Goal: Information Seeking & Learning: Learn about a topic

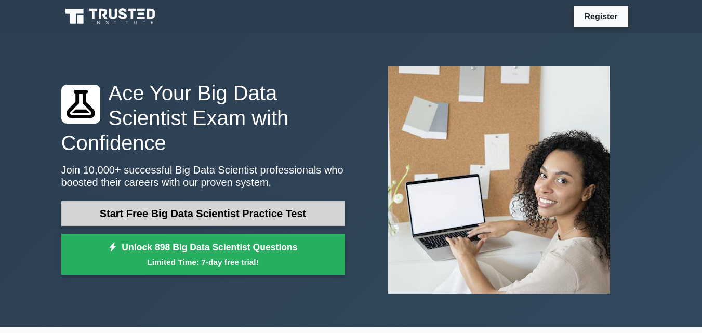
click at [159, 202] on link "Start Free Big Data Scientist Practice Test" at bounding box center [203, 213] width 284 height 25
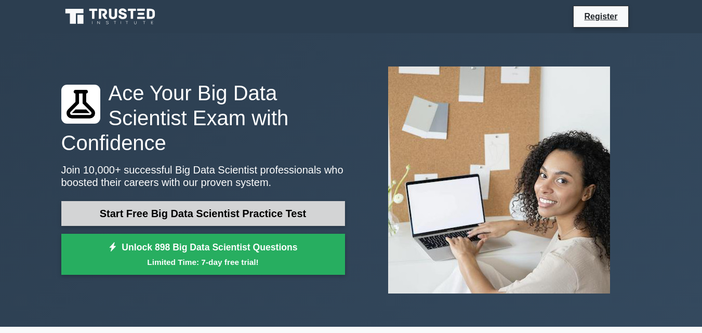
click at [159, 202] on link "Start Free Big Data Scientist Practice Test" at bounding box center [203, 213] width 284 height 25
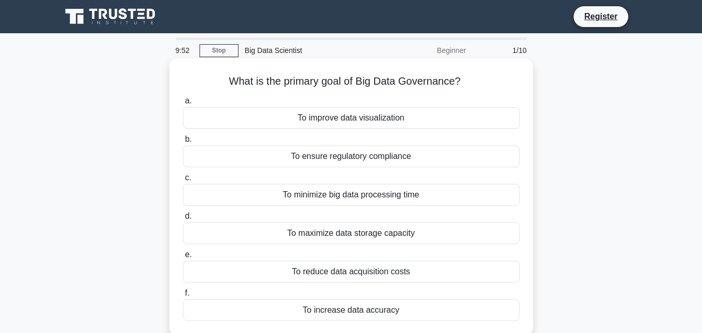
click at [376, 124] on div "To improve data visualization" at bounding box center [351, 118] width 337 height 22
click at [183, 104] on input "a. To improve data visualization" at bounding box center [183, 101] width 0 height 7
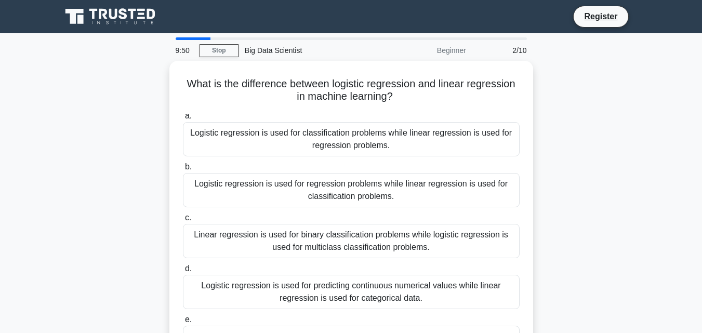
click at [376, 124] on div "Logistic regression is used for classification problems while linear regression…" at bounding box center [351, 139] width 337 height 34
click at [183, 120] on input "a. Logistic regression is used for classification problems while linear regress…" at bounding box center [183, 116] width 0 height 7
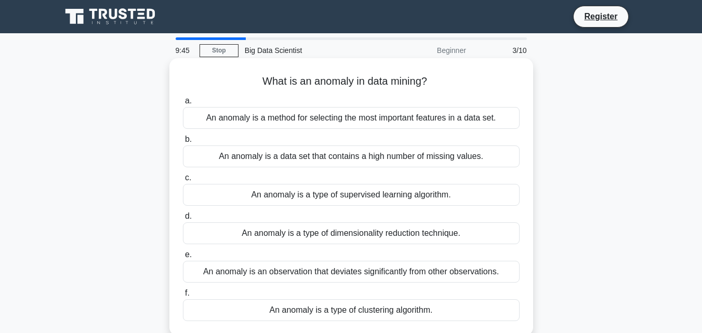
click at [335, 235] on div "An anomaly is a type of dimensionality reduction technique." at bounding box center [351, 233] width 337 height 22
click at [183, 220] on input "d. An anomaly is a type of dimensionality reduction technique." at bounding box center [183, 216] width 0 height 7
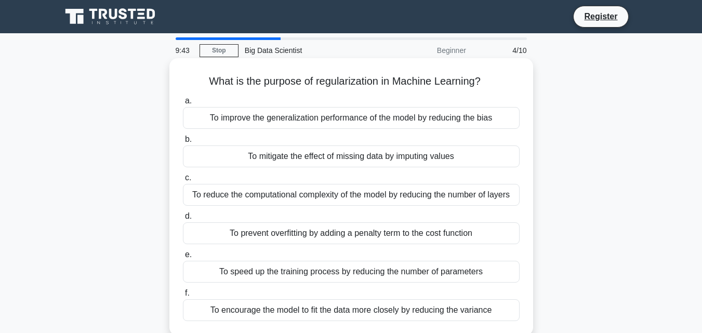
click at [337, 234] on div "To prevent overfitting by adding a penalty term to the cost function" at bounding box center [351, 233] width 337 height 22
click at [183, 220] on input "d. To prevent overfitting by adding a penalty term to the cost function" at bounding box center [183, 216] width 0 height 7
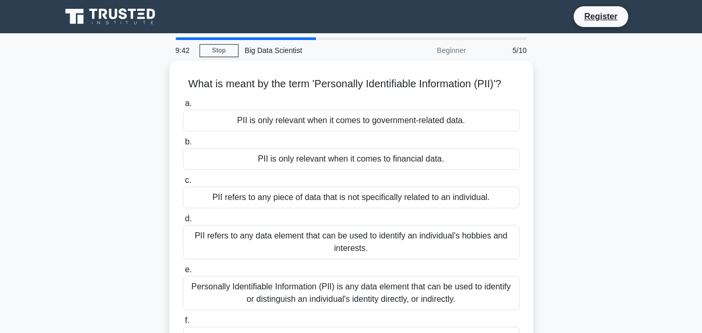
click at [337, 234] on label "d. PII refers to any data element that can be used to identify an individual's …" at bounding box center [351, 236] width 337 height 47
click at [183, 222] on input "d. PII refers to any data element that can be used to identify an individual's …" at bounding box center [183, 219] width 0 height 7
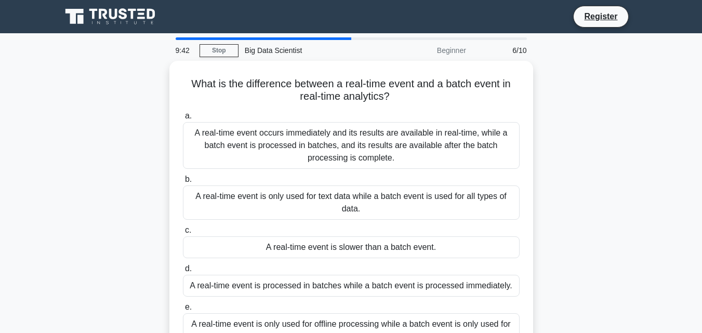
click at [337, 237] on div "A real-time event is slower than a batch event." at bounding box center [351, 248] width 337 height 22
click at [183, 234] on input "c. A real-time event is slower than a batch event." at bounding box center [183, 230] width 0 height 7
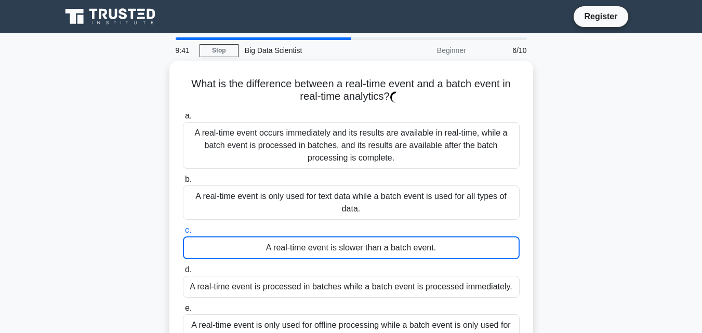
click at [337, 237] on div "A real-time event is slower than a batch event." at bounding box center [351, 248] width 337 height 23
click at [183, 234] on input "c. A real-time event is slower than a batch event." at bounding box center [183, 230] width 0 height 7
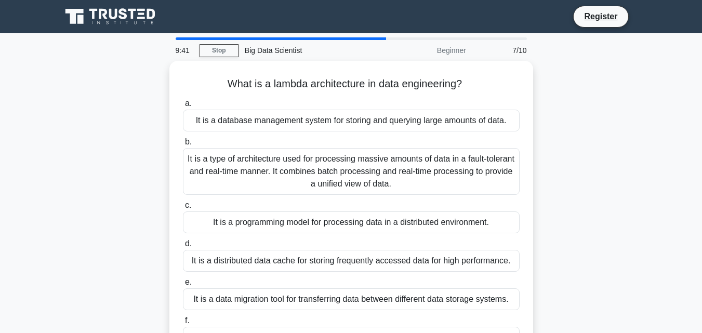
click at [337, 234] on div "a. It is a database management system for storing and querying large amounts of…" at bounding box center [351, 223] width 349 height 256
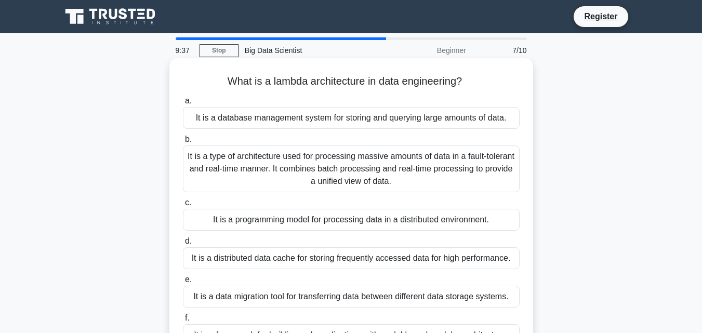
click at [354, 116] on div "It is a database management system for storing and querying large amounts of da…" at bounding box center [351, 118] width 337 height 22
click at [183, 104] on input "a. It is a database management system for storing and querying large amounts of…" at bounding box center [183, 101] width 0 height 7
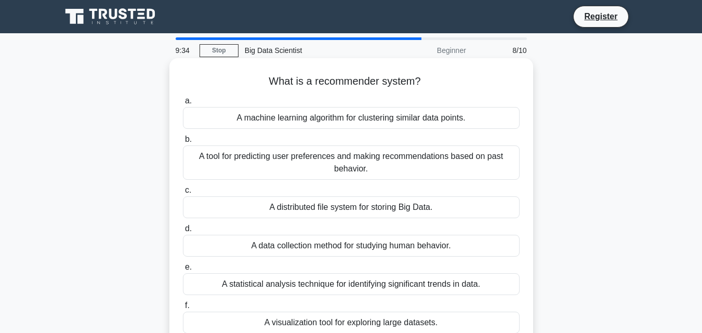
click at [353, 206] on div "A distributed file system for storing Big Data." at bounding box center [351, 207] width 337 height 22
click at [183, 194] on input "c. A distributed file system for storing Big Data." at bounding box center [183, 190] width 0 height 7
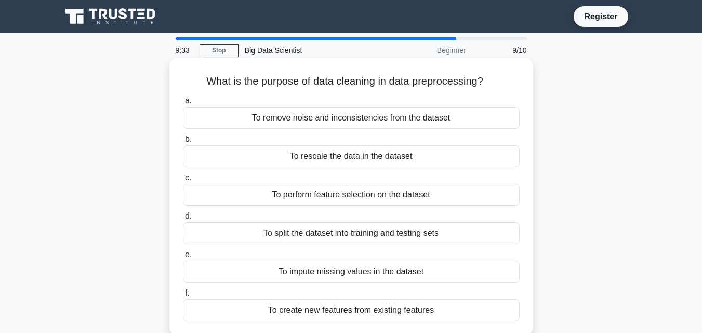
click at [359, 235] on div "To split the dataset into training and testing sets" at bounding box center [351, 233] width 337 height 22
click at [183, 220] on input "d. To split the dataset into training and testing sets" at bounding box center [183, 216] width 0 height 7
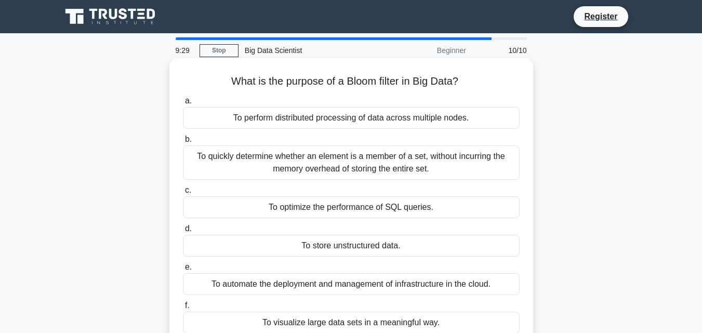
drag, startPoint x: 367, startPoint y: 278, endPoint x: 361, endPoint y: 328, distance: 50.3
click at [361, 328] on div "To visualize large data sets in a meaningful way." at bounding box center [351, 323] width 337 height 22
click at [183, 309] on input "f. To visualize large data sets in a meaningful way." at bounding box center [183, 306] width 0 height 7
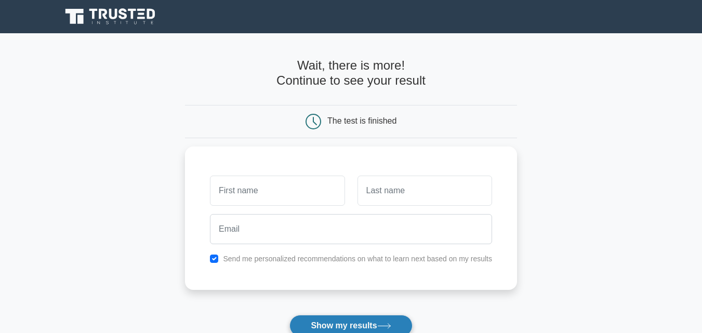
click at [372, 323] on button "Show my results" at bounding box center [351, 326] width 123 height 22
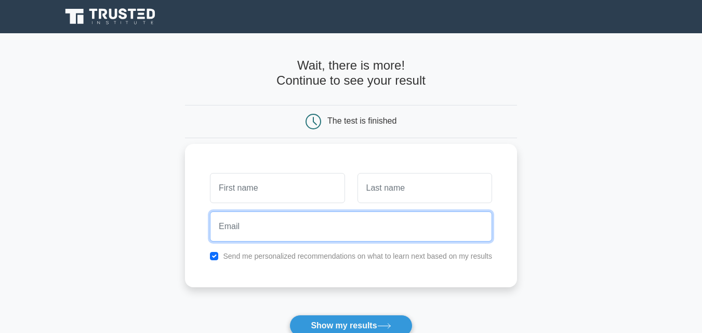
click at [248, 226] on input "email" at bounding box center [351, 227] width 282 height 30
type input "[EMAIL_ADDRESS][DOMAIN_NAME]"
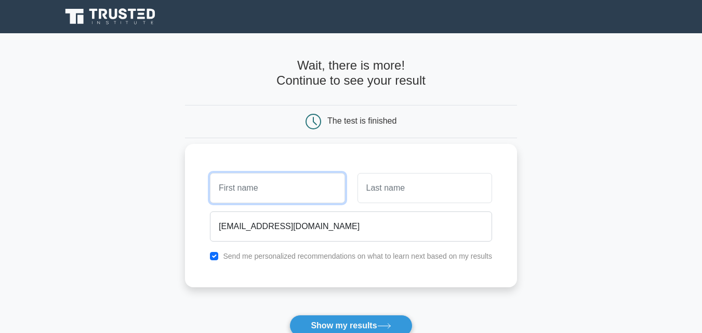
click at [259, 194] on input "text" at bounding box center [277, 188] width 135 height 30
type input "[PERSON_NAME]"
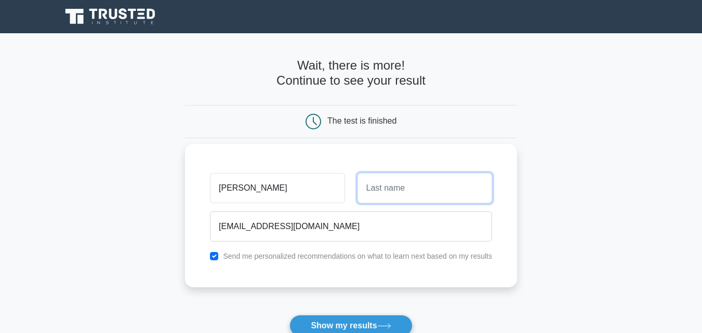
click at [412, 196] on input "text" at bounding box center [425, 188] width 135 height 30
click at [406, 187] on input "text" at bounding box center [425, 188] width 135 height 30
click at [405, 192] on input "text" at bounding box center [425, 188] width 135 height 30
click at [407, 189] on input "text" at bounding box center [425, 188] width 135 height 30
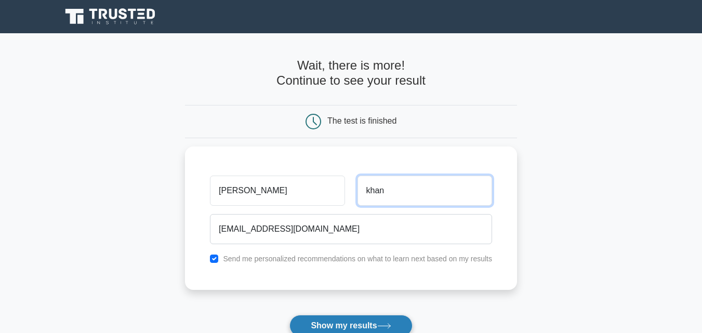
type input "khan"
click at [375, 325] on button "Show my results" at bounding box center [351, 326] width 123 height 22
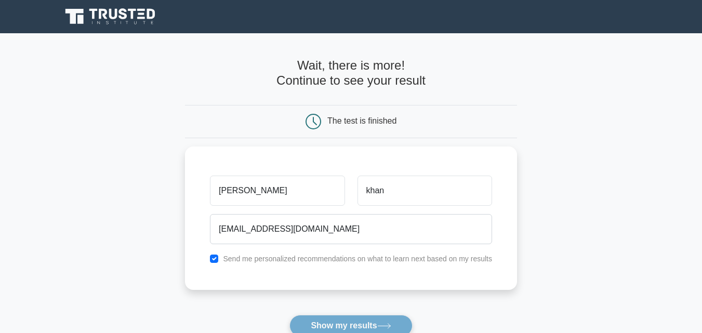
click at [375, 325] on form "Wait, there is more! Continue to see your result The test is finished [PERSON_N…" at bounding box center [351, 220] width 332 height 324
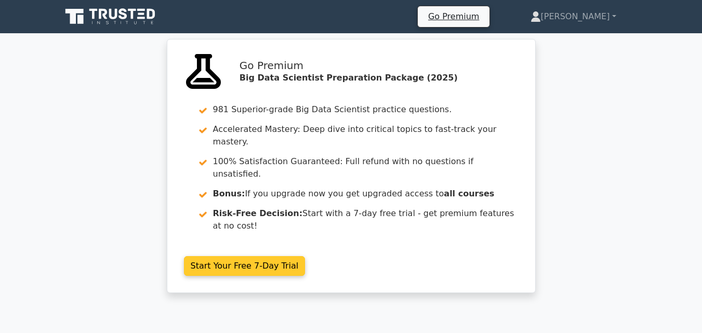
click at [250, 256] on link "Start Your Free 7-Day Trial" at bounding box center [245, 266] width 122 height 20
